Goal: Navigation & Orientation: Find specific page/section

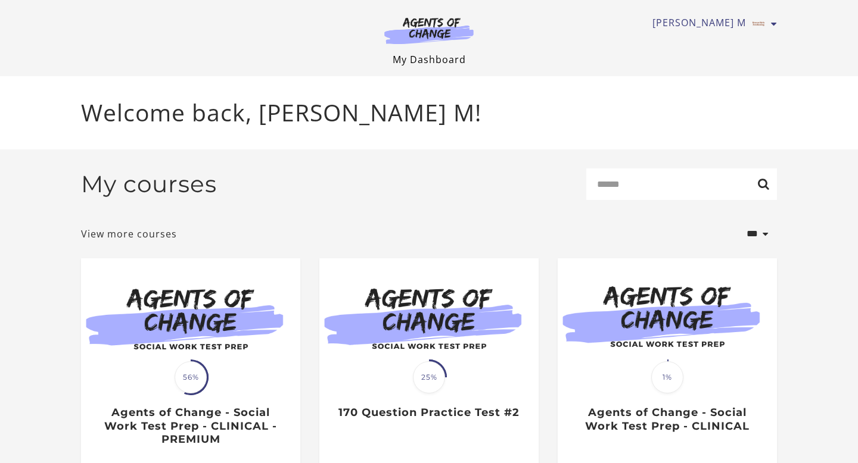
click at [448, 55] on link "My Dashboard" at bounding box center [429, 59] width 73 height 13
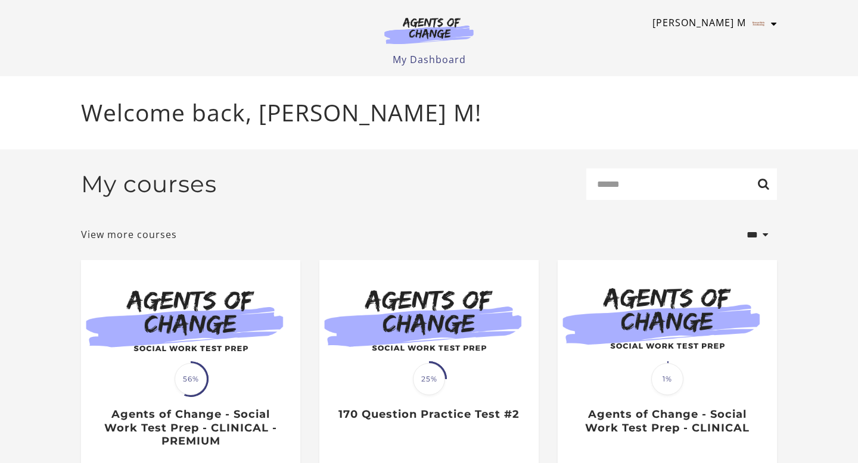
click at [762, 20] on img "Toggle menu" at bounding box center [758, 23] width 19 height 19
click at [493, 181] on div "My courses Search" at bounding box center [429, 189] width 696 height 41
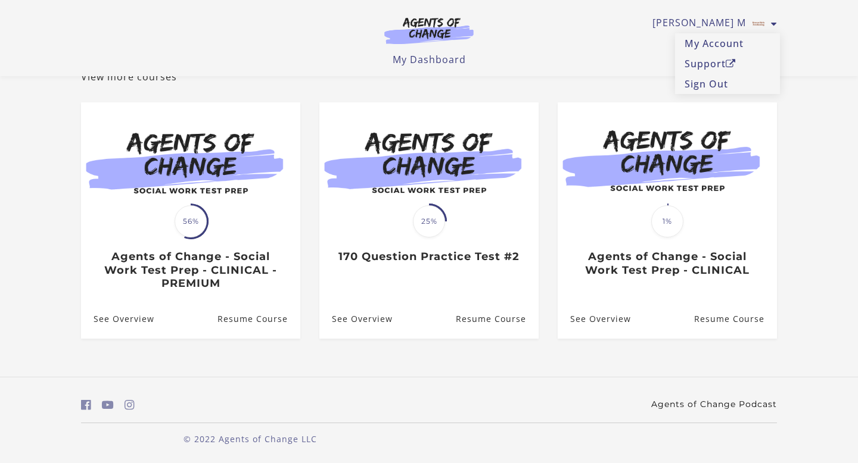
click at [705, 401] on link "Agents of Change Podcast" at bounding box center [714, 404] width 126 height 13
